Goal: Task Accomplishment & Management: Use online tool/utility

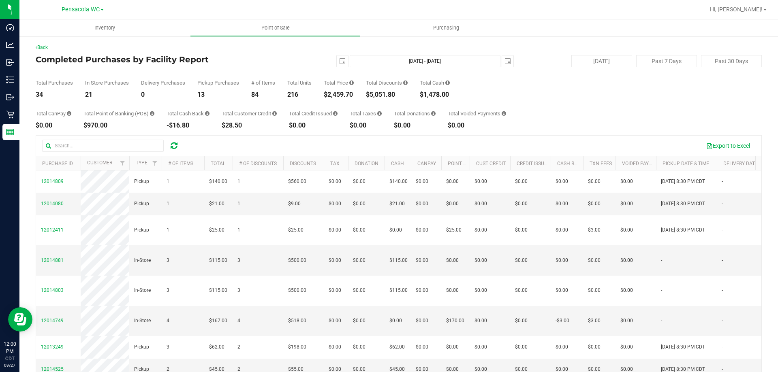
click at [317, 115] on div "Total Credit Issued" at bounding box center [313, 113] width 49 height 5
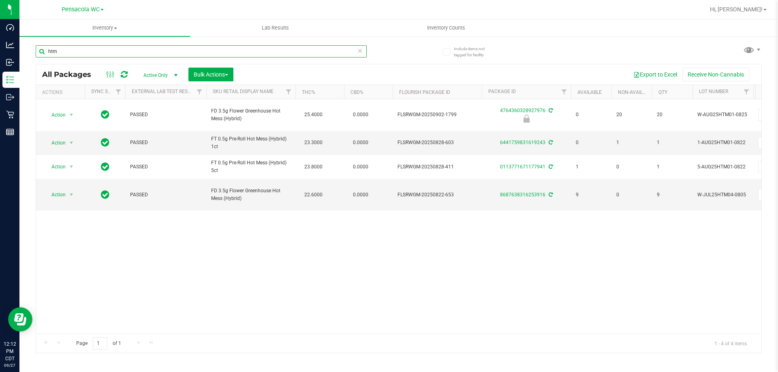
click at [155, 53] on input "htm" at bounding box center [201, 51] width 331 height 12
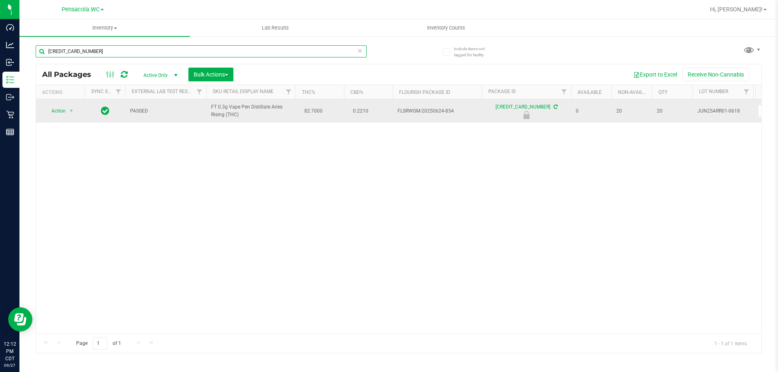
type input "6773483274524578"
click at [55, 115] on span "Action" at bounding box center [55, 110] width 22 height 11
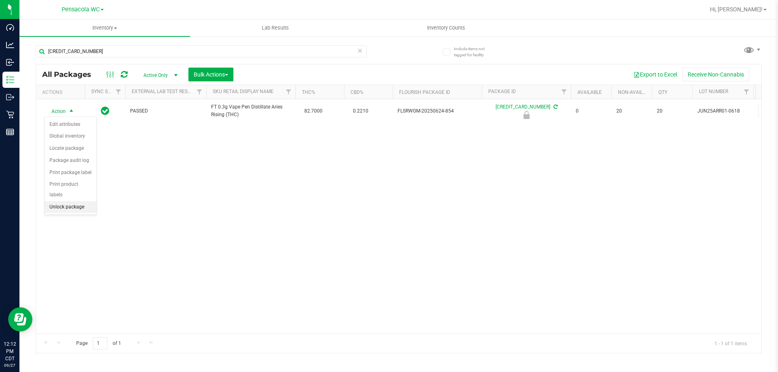
click at [79, 202] on li "Unlock package" at bounding box center [71, 207] width 52 height 12
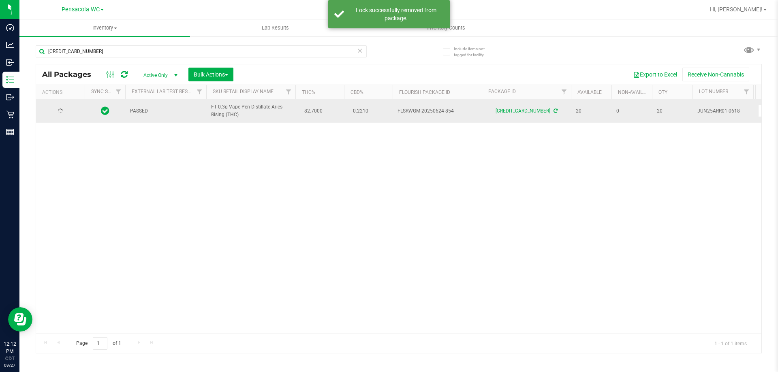
click at [63, 103] on td at bounding box center [60, 110] width 49 height 23
click at [59, 120] on td "Action Action Adjust qty Create package Edit attributes Global inventory Locate…" at bounding box center [60, 110] width 49 height 23
click at [59, 112] on span "Action" at bounding box center [55, 110] width 22 height 11
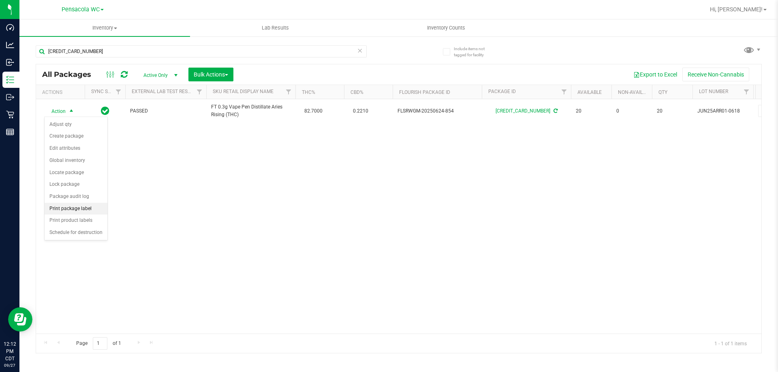
click at [95, 211] on li "Print package label" at bounding box center [76, 209] width 63 height 12
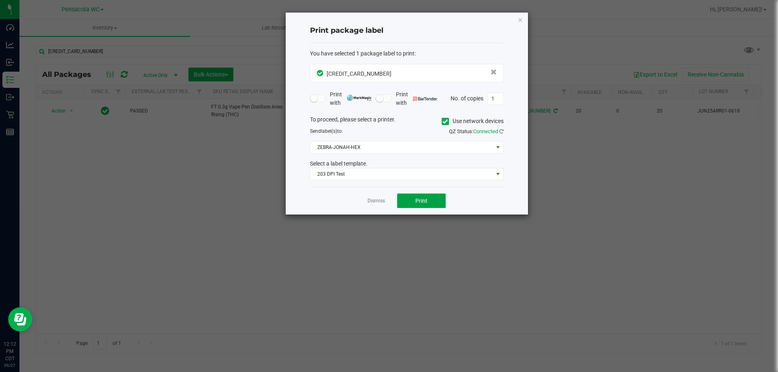
click at [440, 200] on button "Print" at bounding box center [421, 201] width 49 height 15
click at [142, 26] on ngb-modal-window "Print package label You have selected 1 package label to print : 67734832745245…" at bounding box center [392, 186] width 784 height 372
click at [371, 205] on link "Dismiss" at bounding box center [375, 201] width 17 height 7
